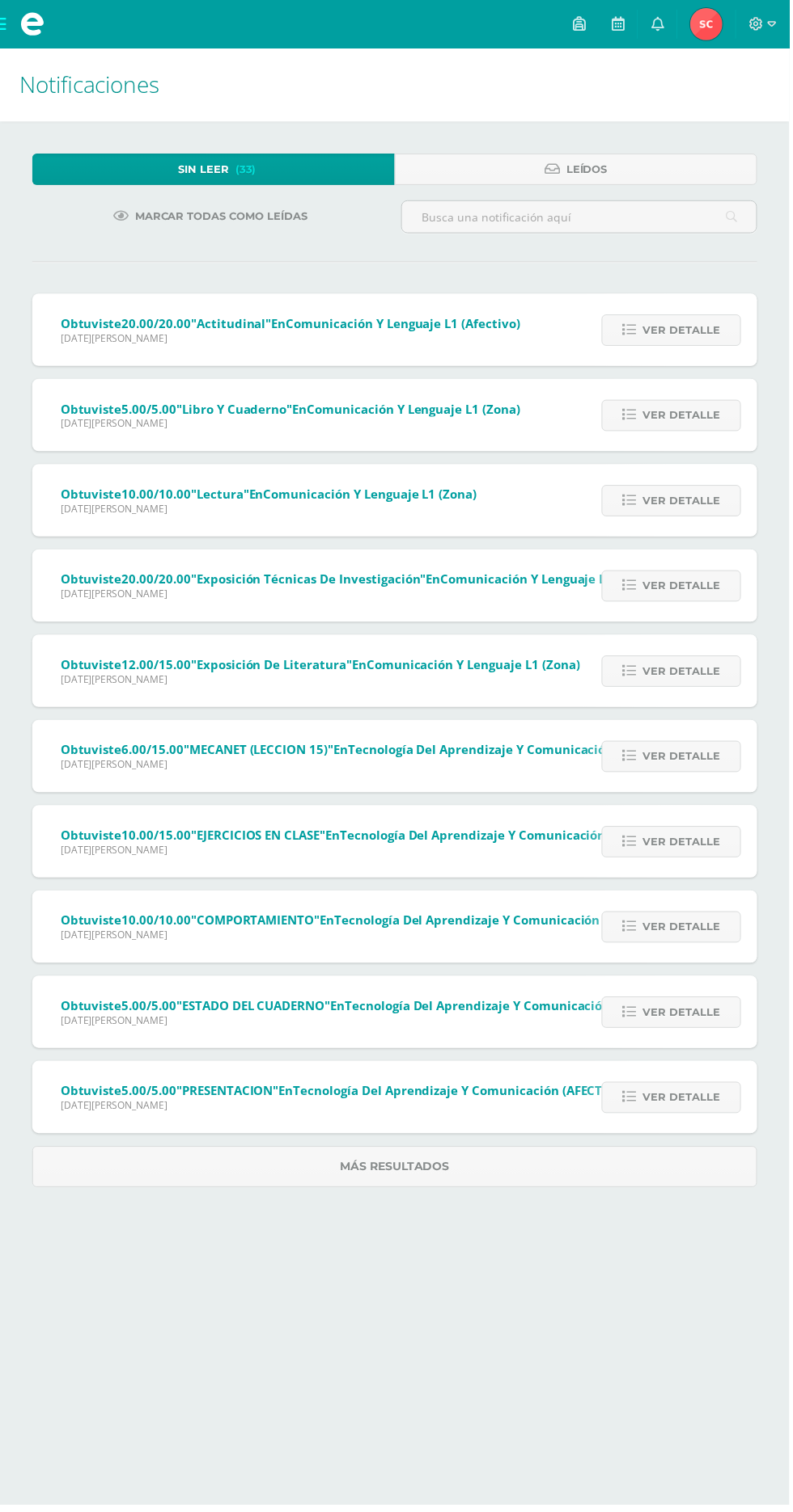
click at [695, 20] on span "Sheyli Yamilet Mi Perfil" at bounding box center [710, 24] width 39 height 32
click at [715, 23] on img at bounding box center [709, 24] width 32 height 32
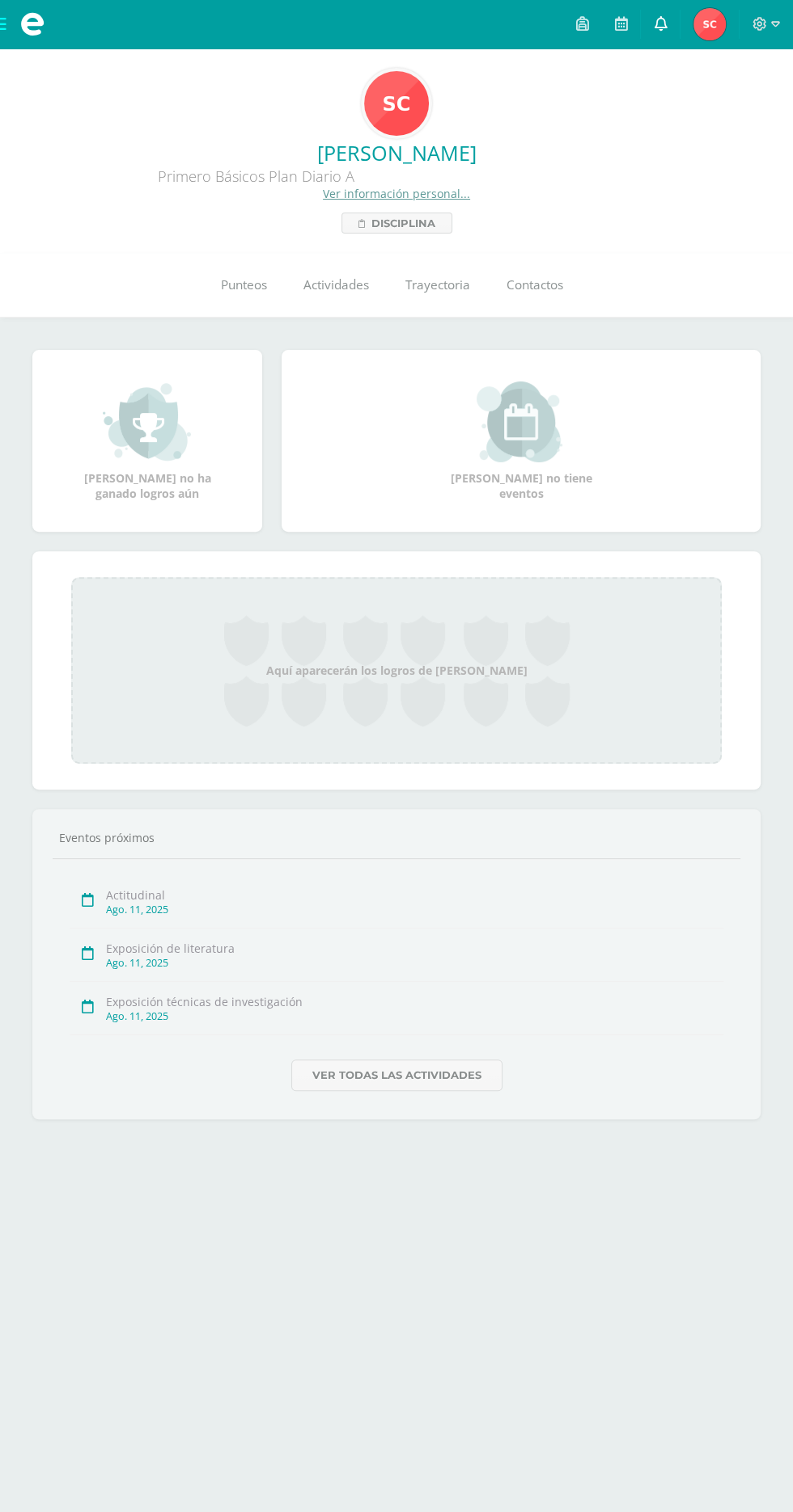
click at [653, 24] on link at bounding box center [660, 24] width 39 height 48
click at [251, 279] on span "Punteos" at bounding box center [244, 285] width 46 height 17
